Goal: Information Seeking & Learning: Learn about a topic

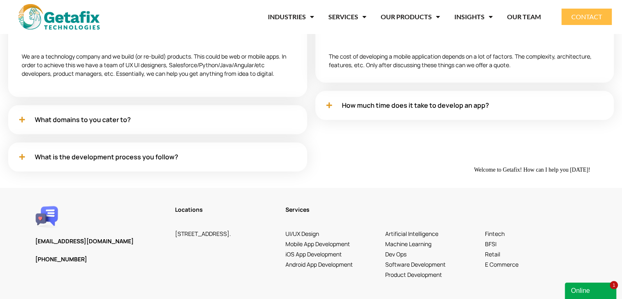
scroll to position [2466, 0]
click at [474, 167] on icon "Chat attention grabber" at bounding box center [474, 167] width 0 height 0
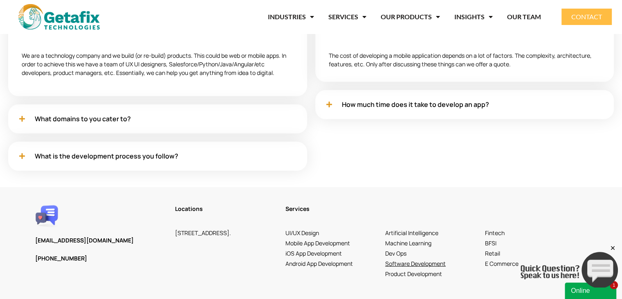
click at [402, 259] on link "Software Development" at bounding box center [415, 263] width 61 height 8
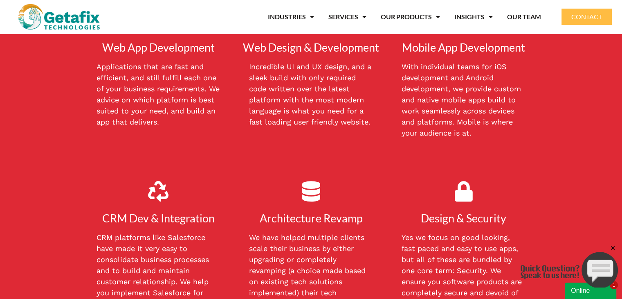
scroll to position [491, 0]
click at [280, 17] on link "INDUSTRIES" at bounding box center [291, 16] width 46 height 19
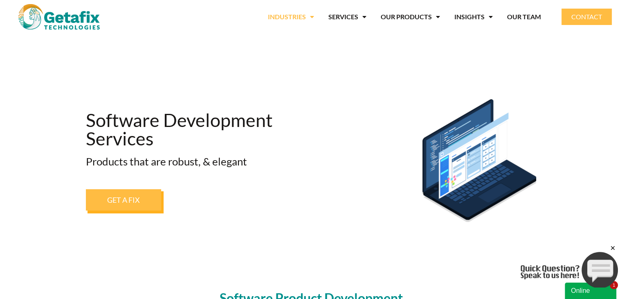
click at [299, 15] on link "INDUSTRIES" at bounding box center [291, 16] width 46 height 19
click at [340, 14] on link "SERVICES" at bounding box center [348, 16] width 38 height 19
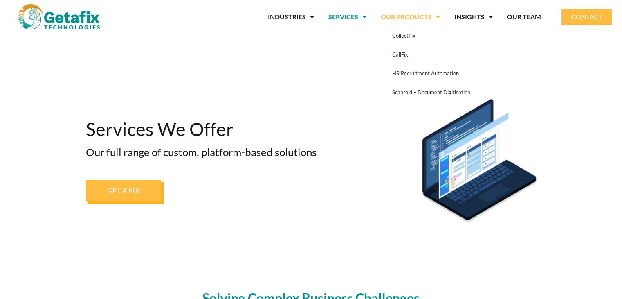
click at [401, 18] on link "OUR PRODUCTS" at bounding box center [410, 16] width 59 height 19
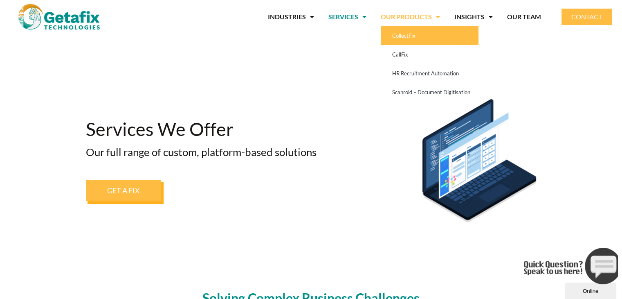
click at [415, 37] on link "CollectFix" at bounding box center [430, 35] width 98 height 19
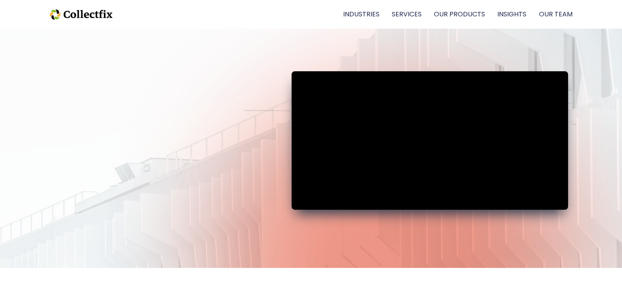
drag, startPoint x: 167, startPoint y: 60, endPoint x: 432, endPoint y: 34, distance: 266.4
click at [412, 34] on div "Empower Your Workforce Anywhere Contact Us" at bounding box center [311, 148] width 622 height 239
click at [435, 44] on div at bounding box center [430, 142] width 285 height 227
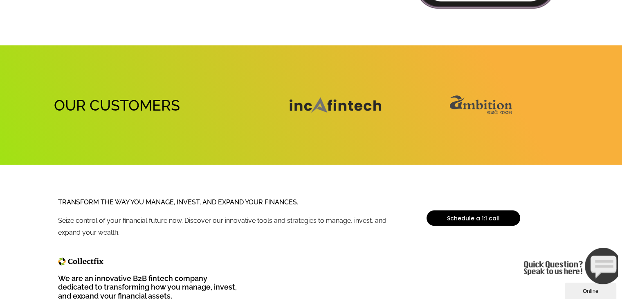
scroll to position [1571, 0]
